Goal: Information Seeking & Learning: Learn about a topic

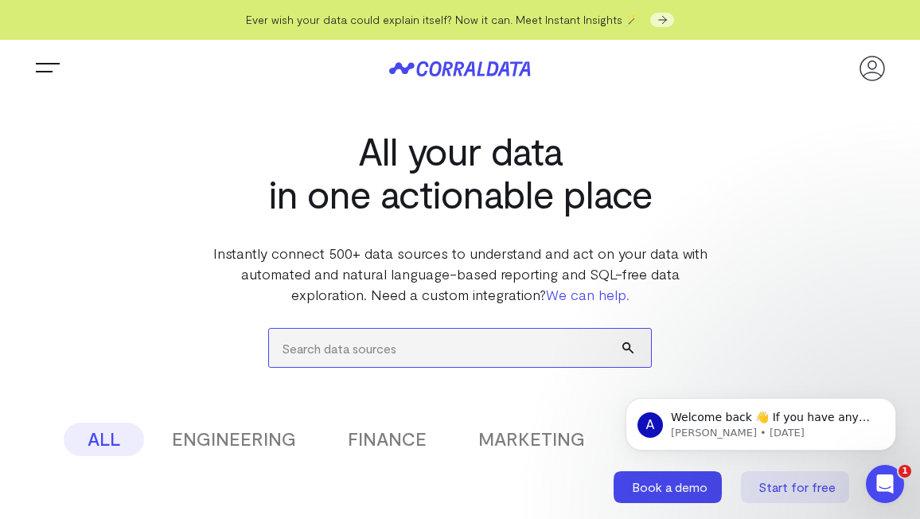
click at [329, 352] on input "search" at bounding box center [460, 348] width 382 height 38
type input "reddit"
click at [622, 329] on button "submit" at bounding box center [636, 348] width 29 height 38
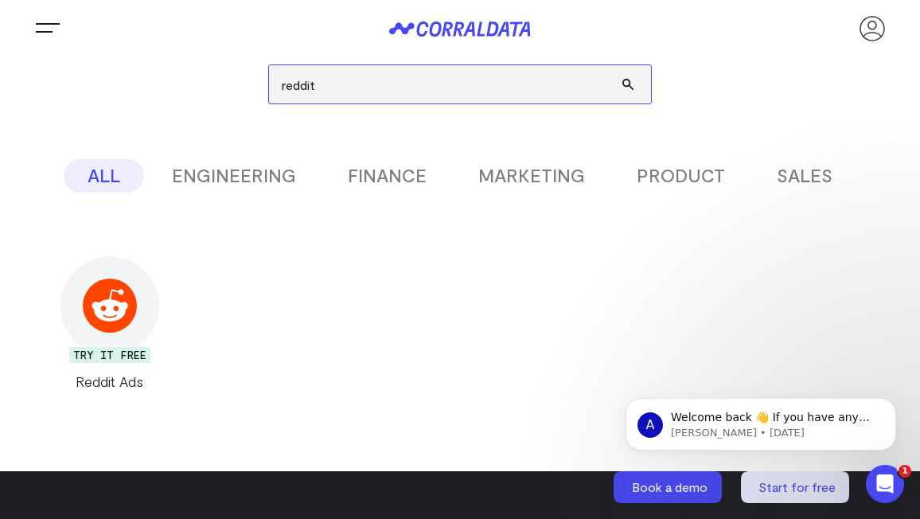
scroll to position [264, 0]
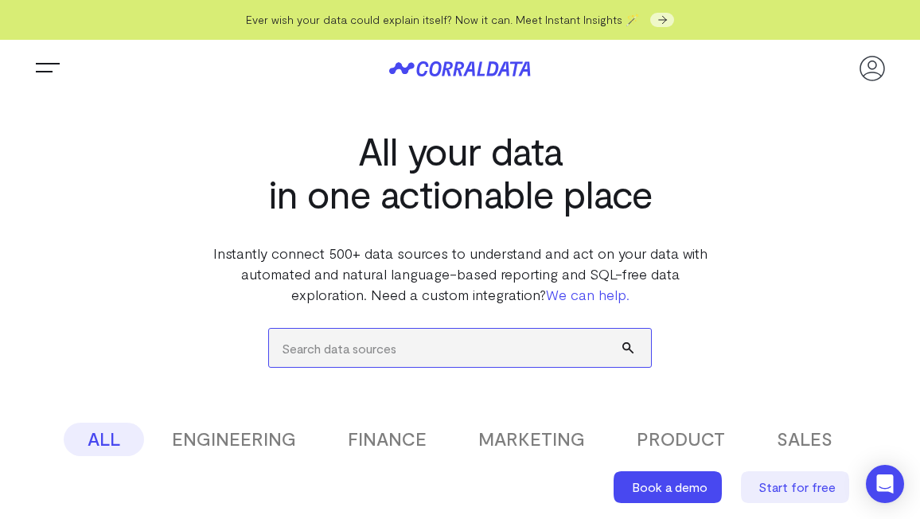
click at [438, 350] on input "search" at bounding box center [460, 348] width 382 height 38
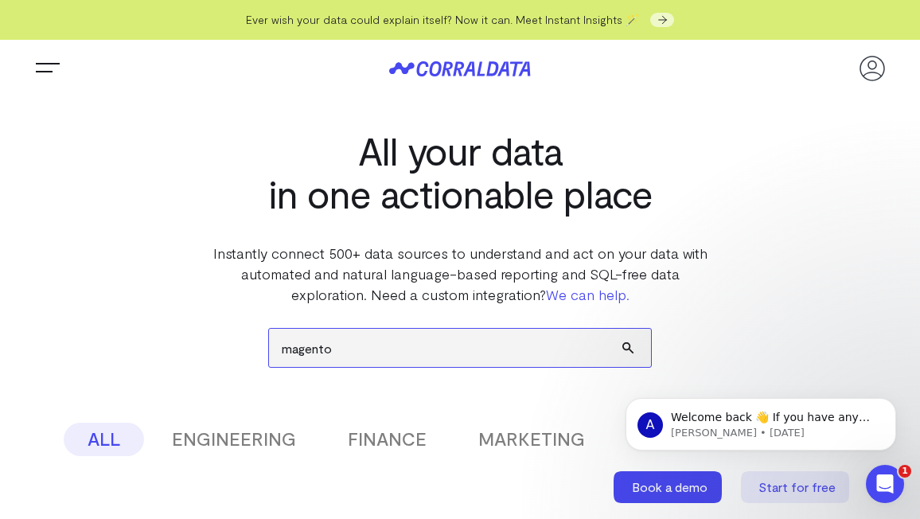
type input "magento"
click at [622, 329] on button "submit" at bounding box center [636, 348] width 29 height 38
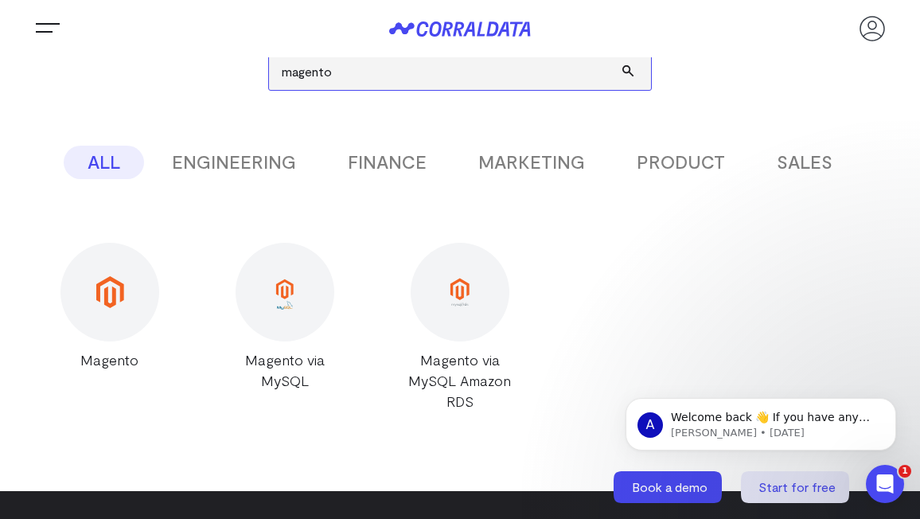
scroll to position [280, 0]
